Goal: Task Accomplishment & Management: Complete application form

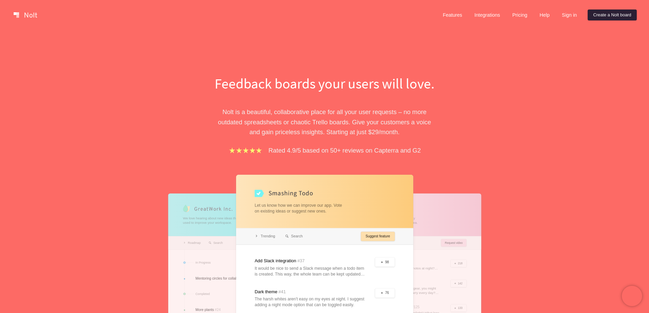
click at [605, 14] on link "Create a Nolt board" at bounding box center [611, 15] width 49 height 11
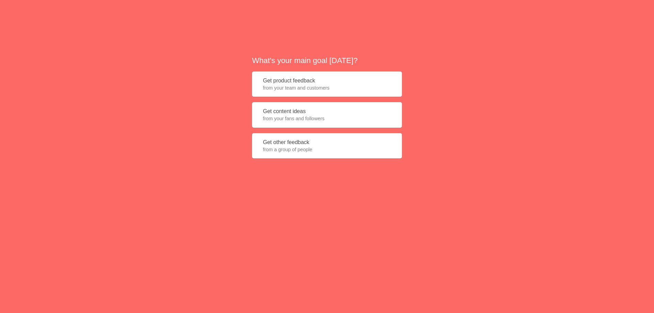
click at [313, 115] on button "Get content ideas from your fans and followers" at bounding box center [327, 115] width 150 height 26
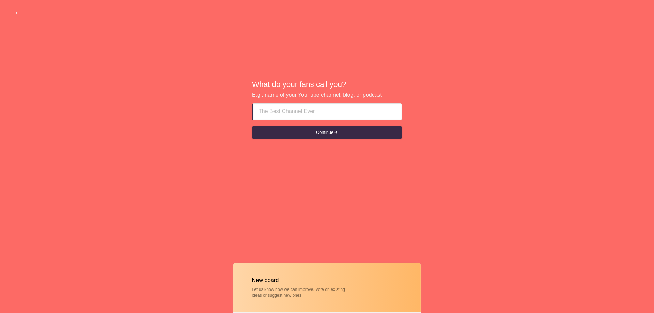
click at [273, 112] on input at bounding box center [327, 112] width 138 height 16
paste input "Why Do Air Conditioners Lose Cooling Efficiency Over Time?"
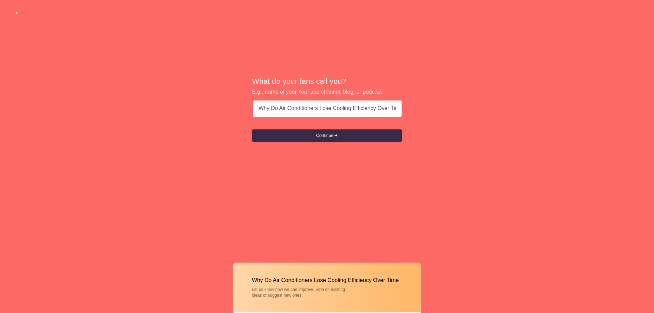
type input "Air Conditioners Lose Cooling Efficiency Over Time"
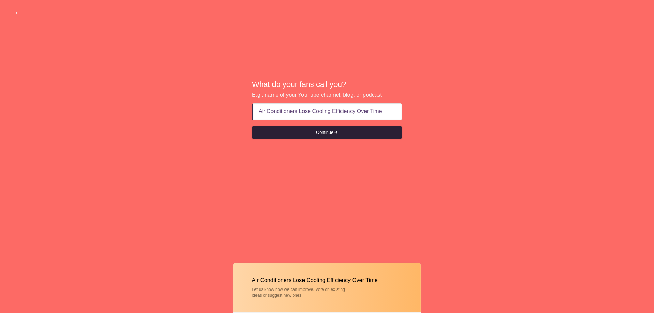
click at [327, 136] on button "Continue" at bounding box center [327, 132] width 150 height 12
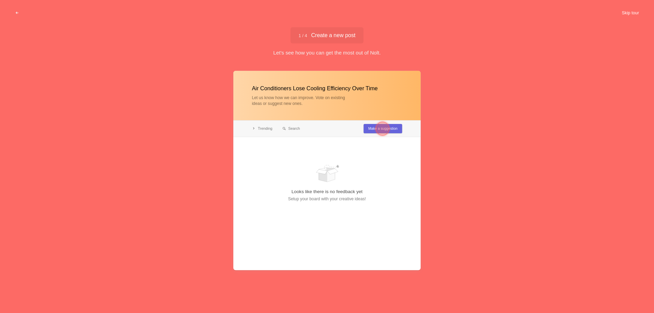
click at [626, 15] on button "Skip tour" at bounding box center [630, 13] width 34 height 12
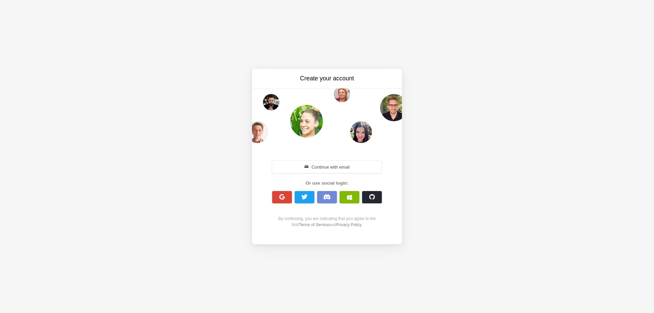
click at [323, 170] on button "Continue with email" at bounding box center [327, 167] width 110 height 12
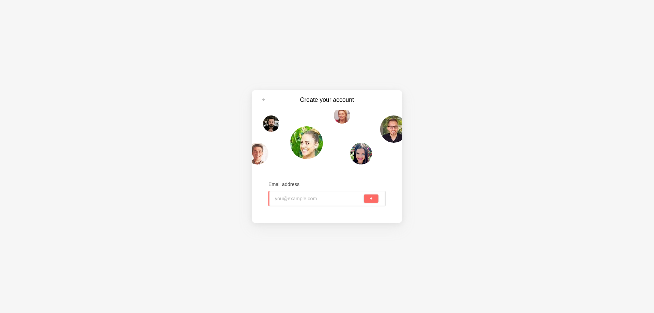
paste input "[EMAIL_ADDRESS][DOMAIN_NAME]"
drag, startPoint x: 188, startPoint y: 174, endPoint x: 214, endPoint y: 189, distance: 30.0
click at [199, 181] on div "Create your account Email address [EMAIL_ADDRESS][DOMAIN_NAME]" at bounding box center [327, 156] width 654 height 313
click at [369, 195] on button "submit" at bounding box center [371, 198] width 15 height 8
type input "[EMAIL_ADDRESS][DOMAIN_NAME]"
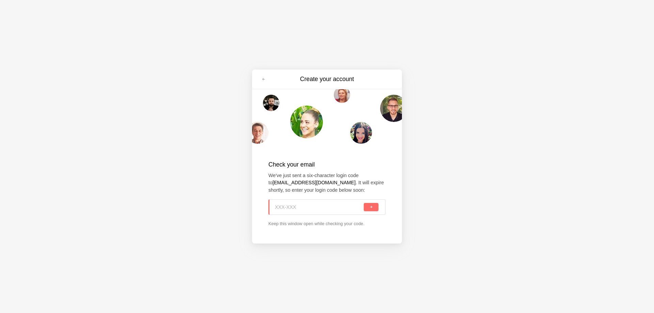
paste input "2WL-T40"
type input "2WL-T40"
click at [248, 180] on div "Create your account Check your email We've just sent a six-character login code…" at bounding box center [327, 156] width 654 height 313
click at [369, 205] on button "submit" at bounding box center [371, 207] width 15 height 8
